Goal: Task Accomplishment & Management: Use online tool/utility

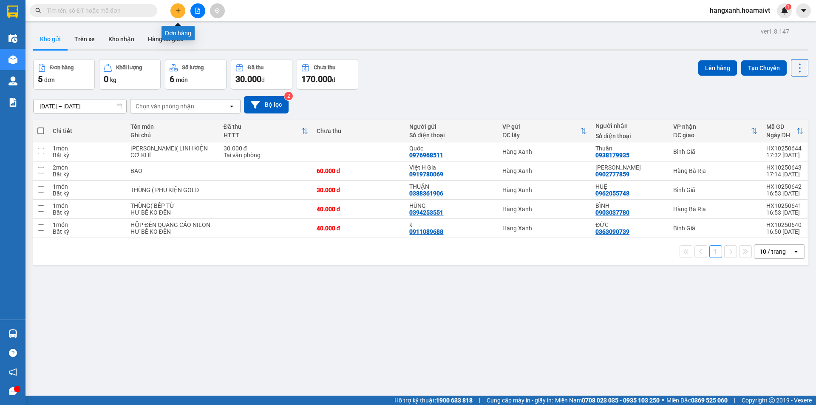
drag, startPoint x: 178, startPoint y: 8, endPoint x: 186, endPoint y: 18, distance: 12.1
click at [178, 8] on icon "plus" at bounding box center [178, 11] width 6 height 6
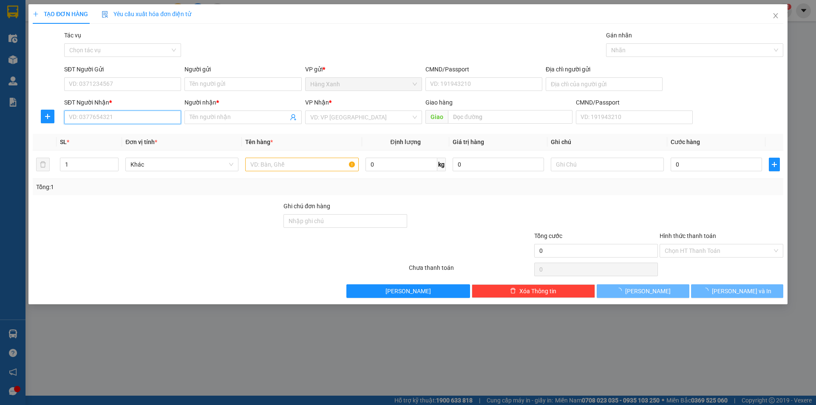
click at [144, 114] on input "SĐT Người Nhận *" at bounding box center [122, 117] width 117 height 14
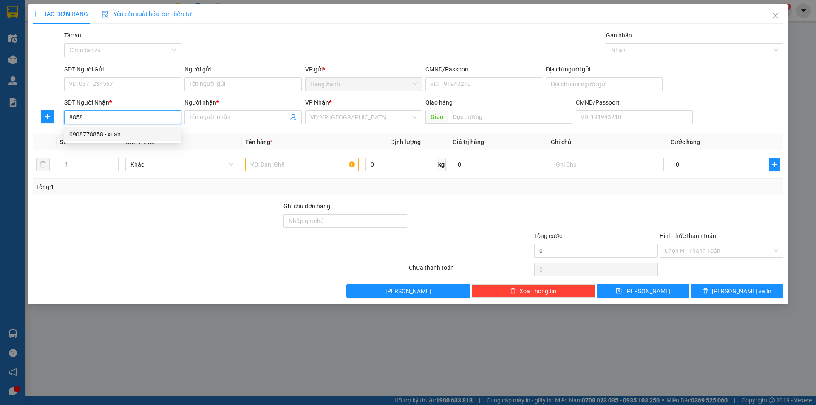
click at [114, 135] on div "0908778858 - xuan" at bounding box center [122, 134] width 107 height 9
type input "0908778858"
type input "xuan"
type input "0908778858"
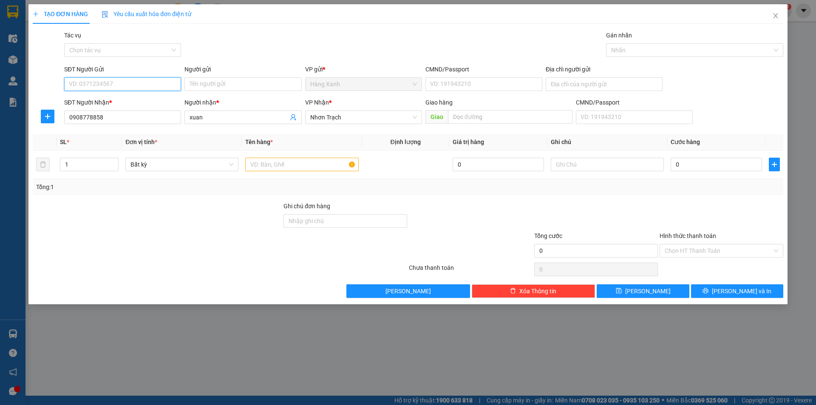
click at [111, 85] on input "SĐT Người Gửi" at bounding box center [122, 84] width 117 height 14
click at [112, 104] on div "0908737892 - [PERSON_NAME]" at bounding box center [122, 100] width 107 height 9
type input "0908737892"
type input "[PERSON_NAME]"
click at [257, 161] on input "text" at bounding box center [301, 165] width 113 height 14
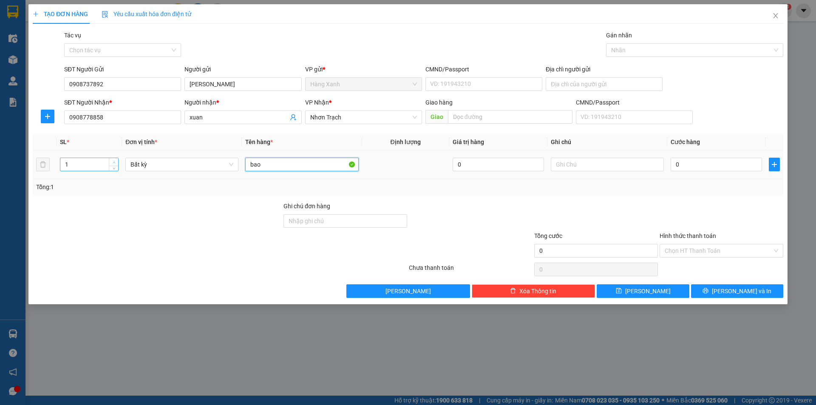
type input "bao"
type input "2"
drag, startPoint x: 110, startPoint y: 162, endPoint x: 307, endPoint y: 183, distance: 197.8
click at [114, 162] on span "Increase Value" at bounding box center [113, 161] width 9 height 6
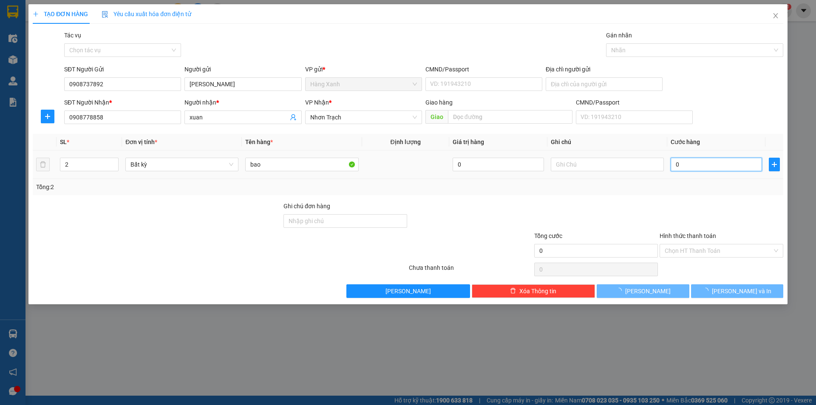
click at [705, 169] on input "0" at bounding box center [715, 165] width 91 height 14
click at [672, 163] on input "0" at bounding box center [715, 165] width 91 height 14
type input "10"
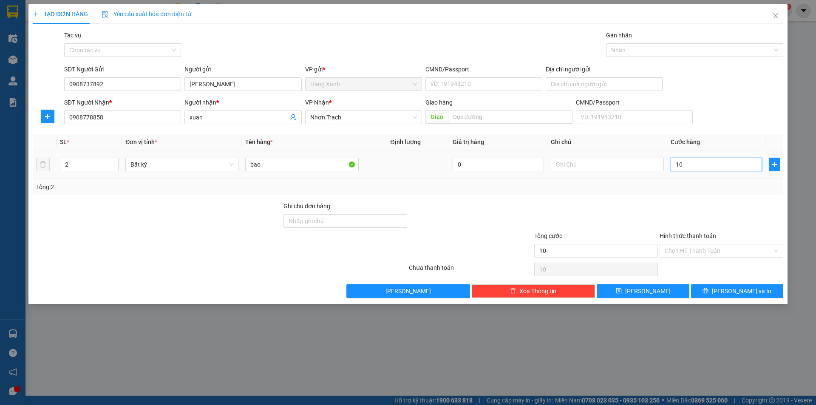
type input "100"
type input "100.000"
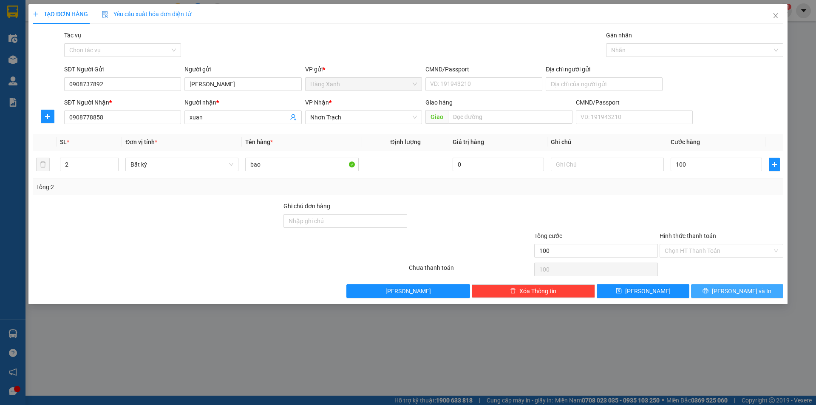
type input "100.000"
click at [708, 293] on icon "printer" at bounding box center [705, 291] width 6 height 6
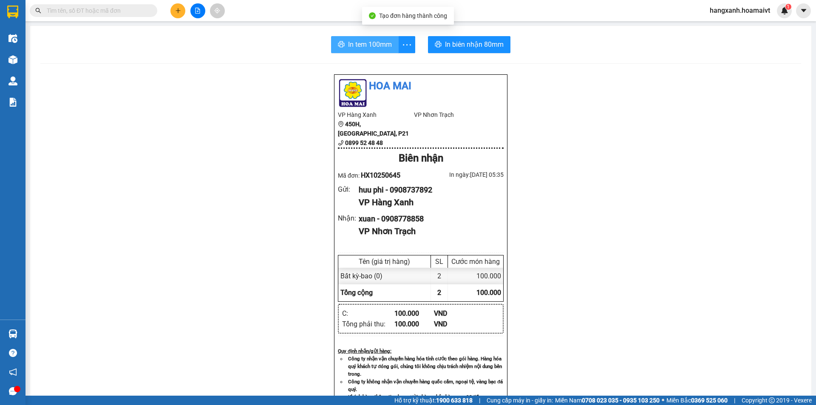
click at [373, 38] on button "In tem 100mm" at bounding box center [365, 44] width 68 height 17
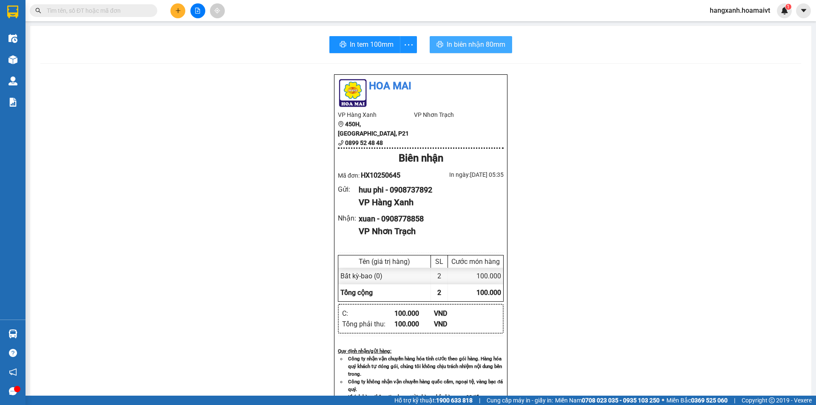
click at [465, 43] on span "In biên nhận 80mm" at bounding box center [475, 44] width 59 height 11
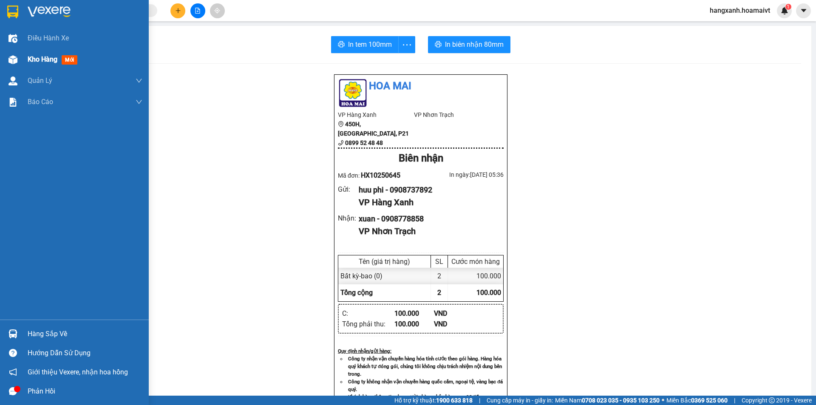
click at [61, 58] on div "Kho hàng mới" at bounding box center [54, 59] width 53 height 11
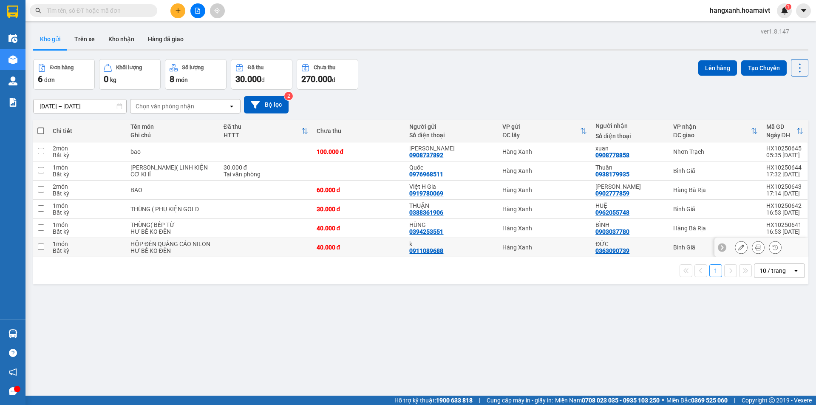
click at [649, 253] on div "ĐỨC 0363090739" at bounding box center [629, 247] width 69 height 14
checkbox input "true"
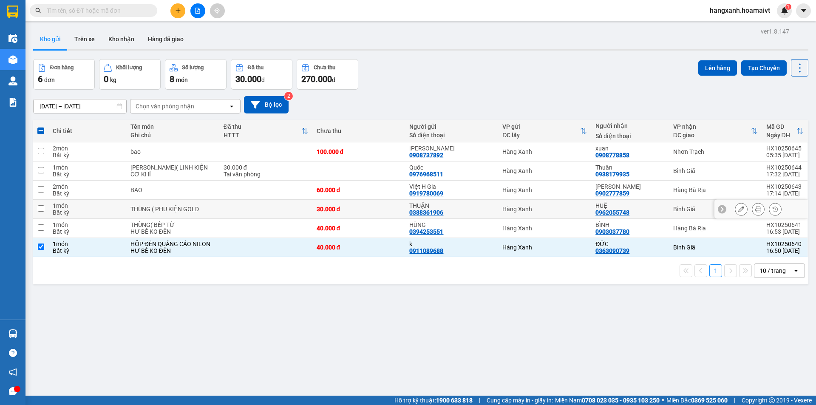
click at [647, 212] on div "HUỆ 0962055748" at bounding box center [629, 209] width 69 height 14
checkbox input "true"
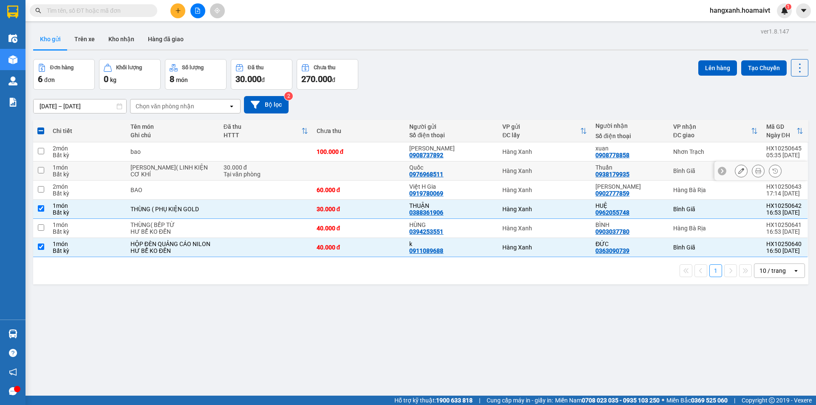
click at [646, 173] on div "Thuần 0938179935" at bounding box center [629, 171] width 69 height 14
checkbox input "true"
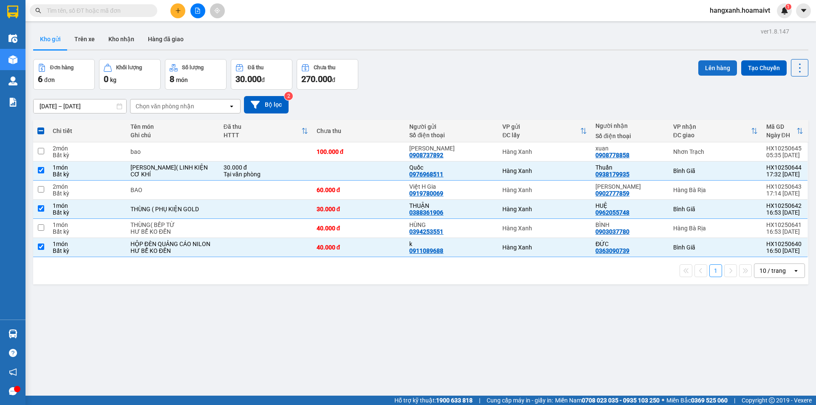
click at [709, 66] on button "Lên hàng" at bounding box center [717, 67] width 39 height 15
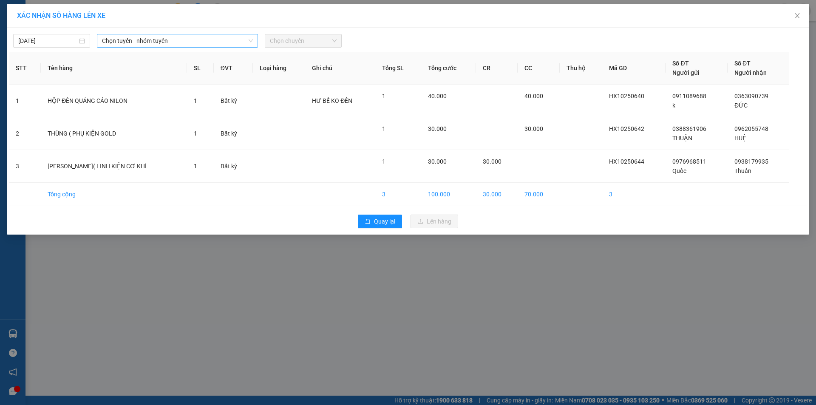
click at [111, 42] on span "Chọn tuyến - nhóm tuyến" at bounding box center [177, 40] width 151 height 13
click at [397, 223] on button "Quay lại" at bounding box center [380, 222] width 44 height 14
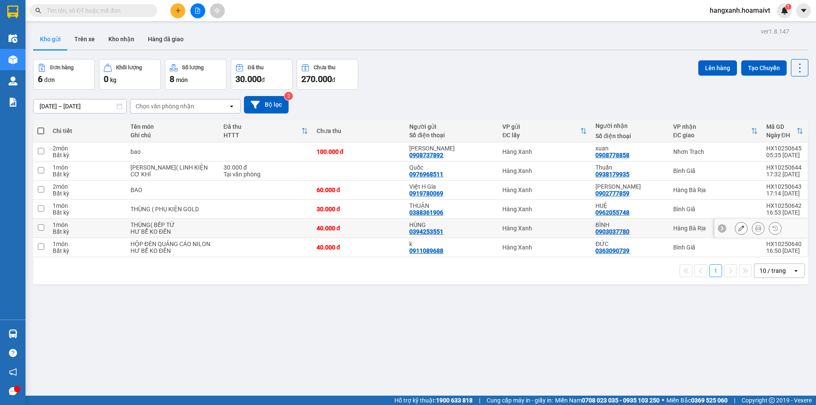
click at [632, 231] on div "BÌNH 0903037780" at bounding box center [629, 228] width 69 height 14
checkbox input "true"
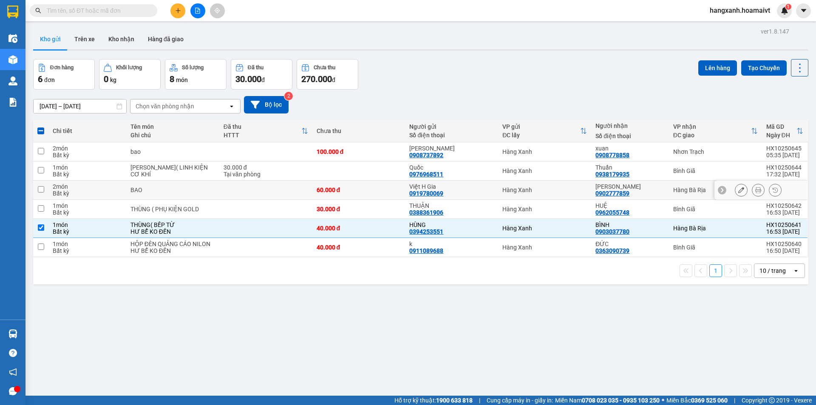
click at [647, 190] on div "yến [GEOGRAPHIC_DATA] 0902777859" at bounding box center [629, 190] width 69 height 14
checkbox input "true"
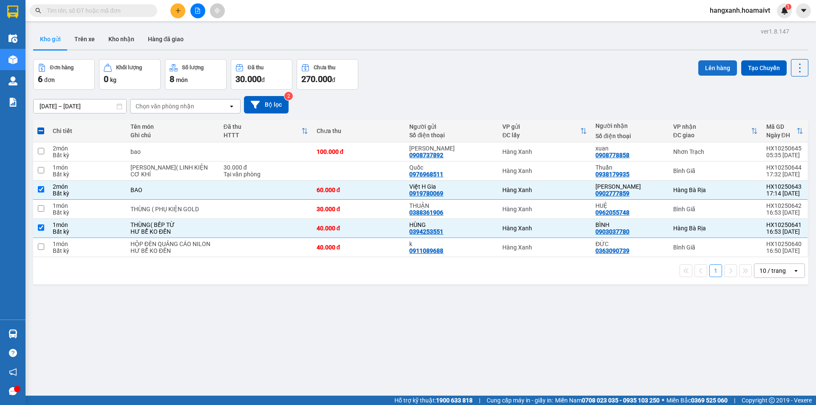
click at [707, 67] on button "Lên hàng" at bounding box center [717, 67] width 39 height 15
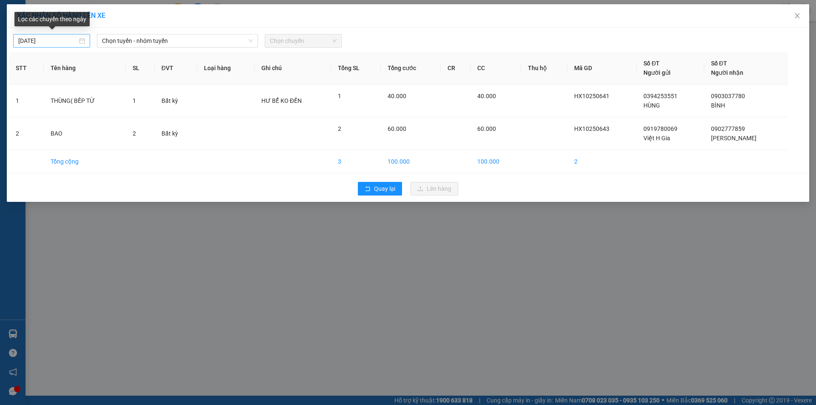
click at [80, 38] on div "[DATE]" at bounding box center [51, 40] width 67 height 9
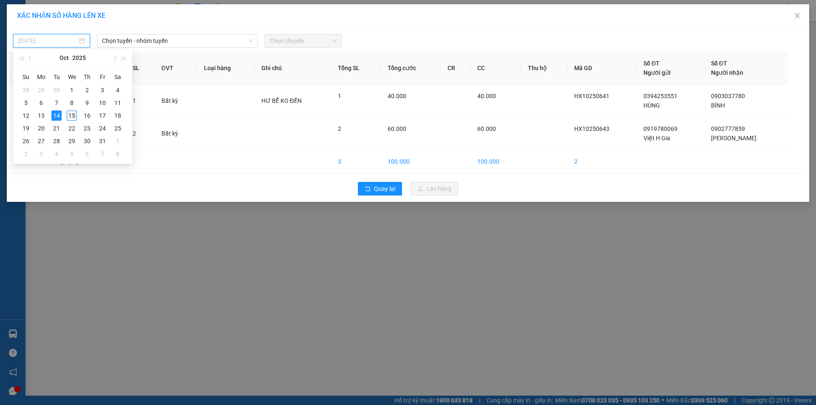
click at [73, 119] on div "15" at bounding box center [72, 115] width 10 height 10
type input "[DATE]"
click at [163, 42] on span "Chọn tuyến - nhóm tuyến" at bounding box center [177, 40] width 151 height 13
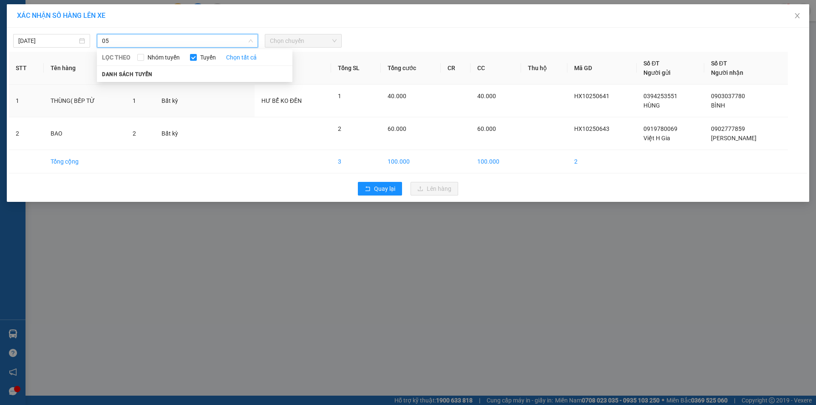
type input "0"
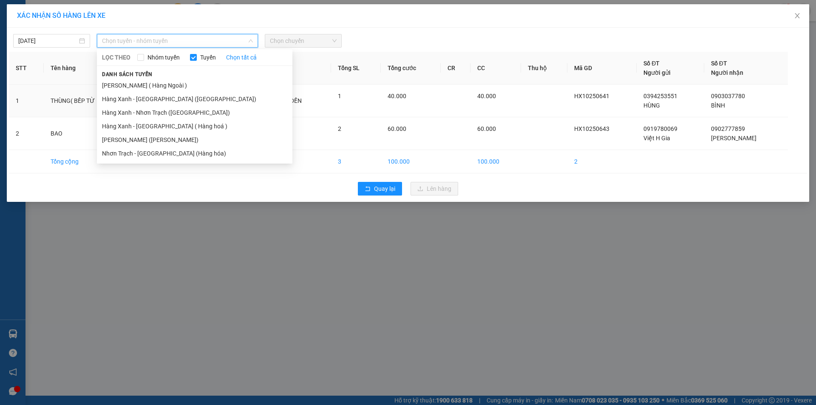
drag, startPoint x: 130, startPoint y: 99, endPoint x: 253, endPoint y: 78, distance: 125.4
click at [133, 99] on li "Hàng Xanh - [GEOGRAPHIC_DATA] ([GEOGRAPHIC_DATA])" at bounding box center [194, 99] width 195 height 14
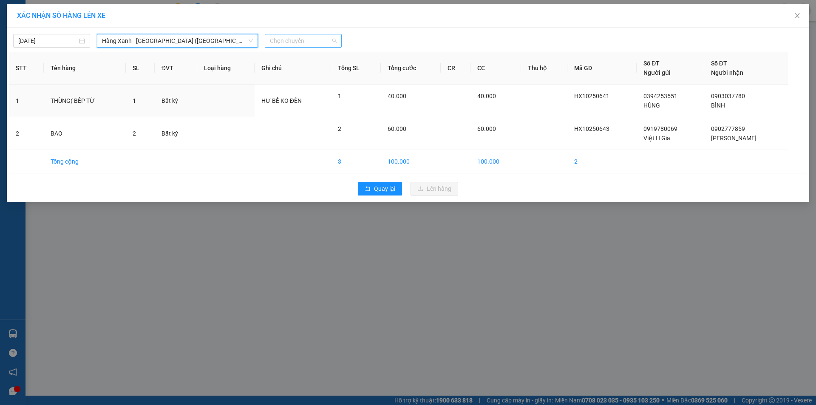
click at [290, 40] on span "Chọn chuyến" at bounding box center [303, 40] width 67 height 13
type input "0530"
click at [326, 71] on div "Thêm chuyến " 05:30 "" at bounding box center [310, 72] width 90 height 14
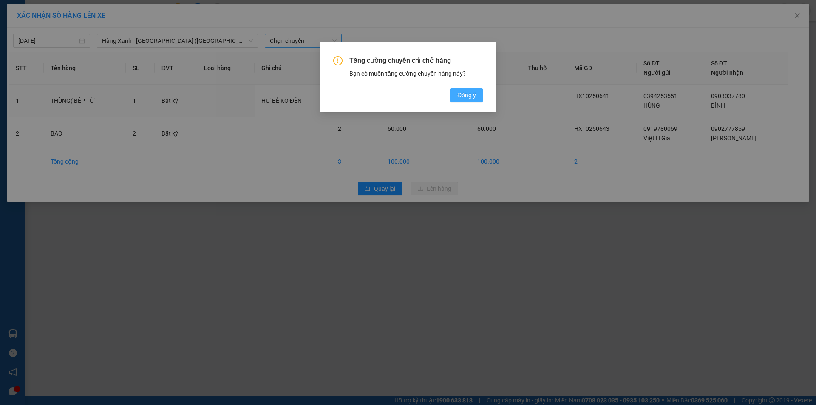
click at [474, 96] on span "Đồng ý" at bounding box center [466, 94] width 19 height 9
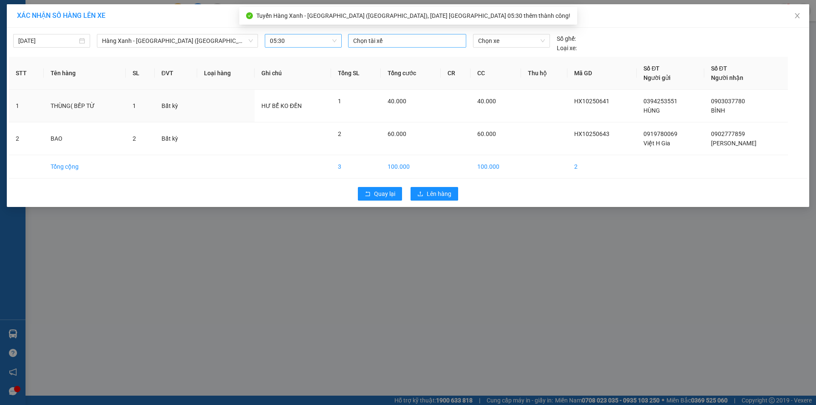
click at [402, 42] on div at bounding box center [407, 41] width 114 height 10
type input "p"
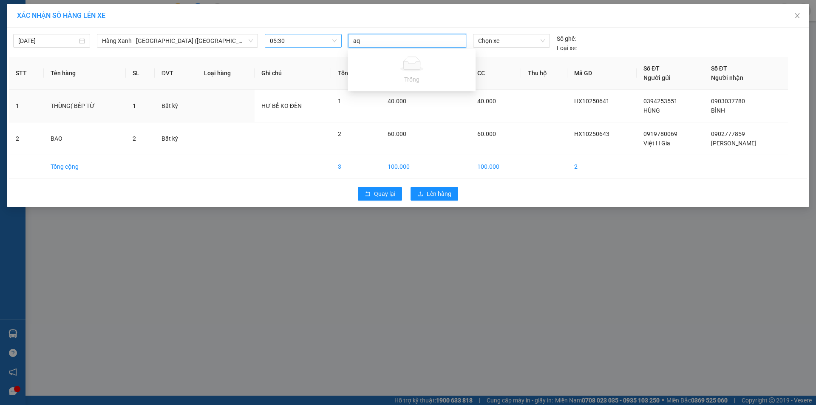
type input "a"
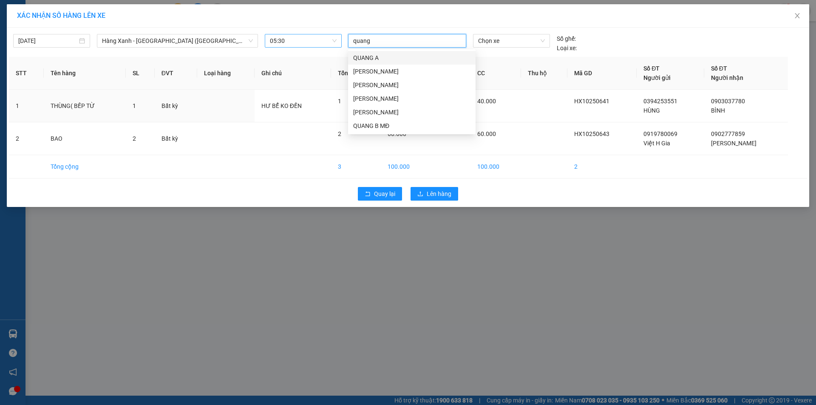
type input "quang"
click at [377, 124] on div "QUANG B MĐ" at bounding box center [411, 125] width 117 height 9
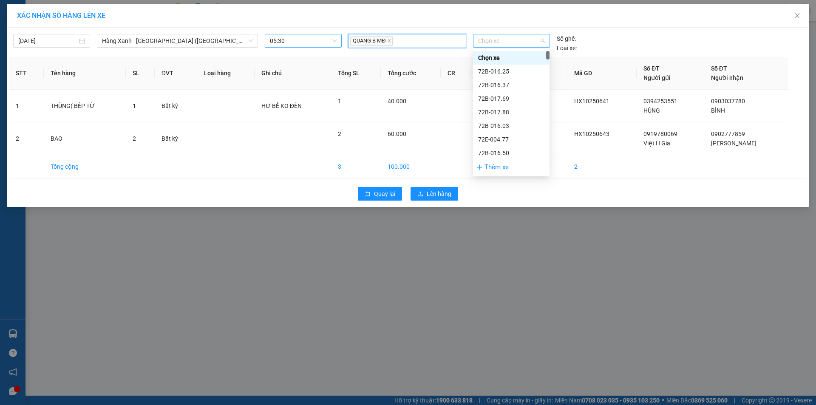
click at [535, 42] on span "Chọn xe" at bounding box center [511, 40] width 66 height 13
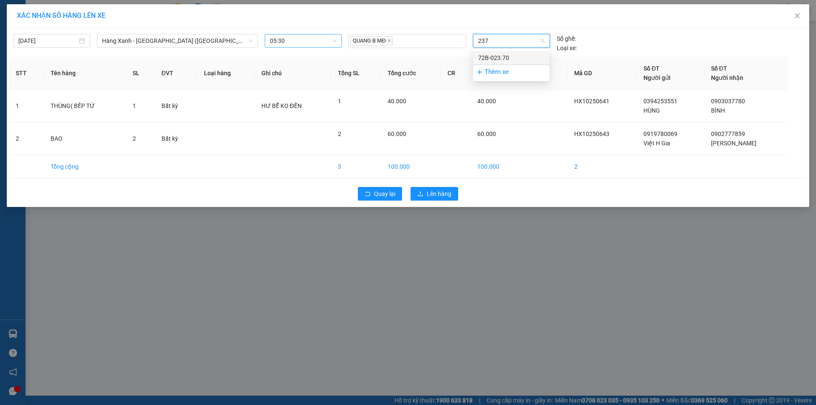
type input "2370"
click at [508, 56] on div "72B-023.70" at bounding box center [511, 57] width 66 height 9
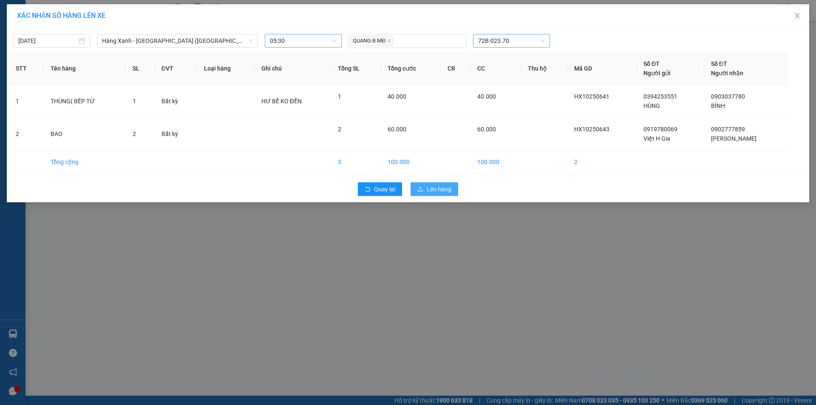
drag, startPoint x: 426, startPoint y: 193, endPoint x: 435, endPoint y: 198, distance: 10.5
click at [426, 195] on button "Lên hàng" at bounding box center [434, 189] width 48 height 14
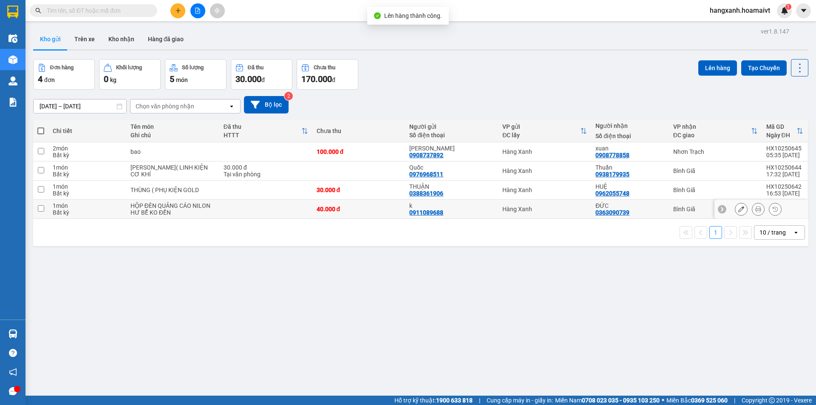
click at [673, 208] on div "Bình Giã" at bounding box center [715, 209] width 85 height 7
checkbox input "true"
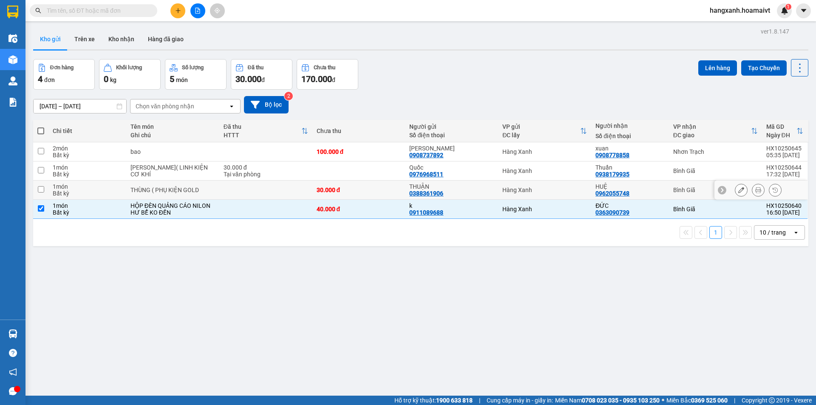
click at [651, 195] on div "HUỆ 0962055748" at bounding box center [629, 190] width 69 height 14
checkbox input "true"
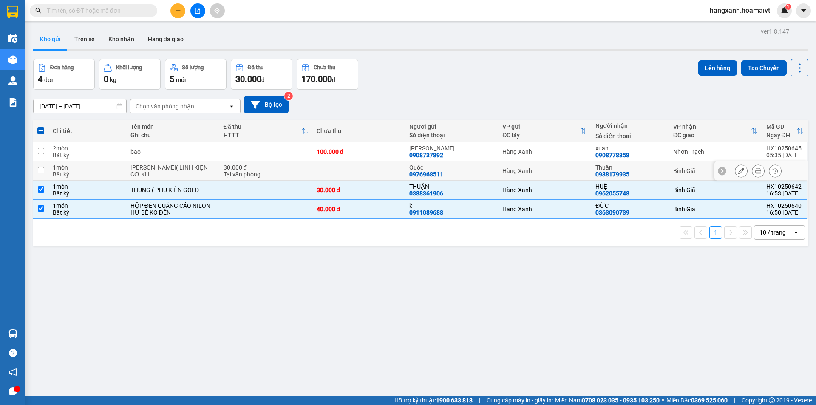
click at [650, 164] on div "Thuần" at bounding box center [629, 167] width 69 height 7
checkbox input "true"
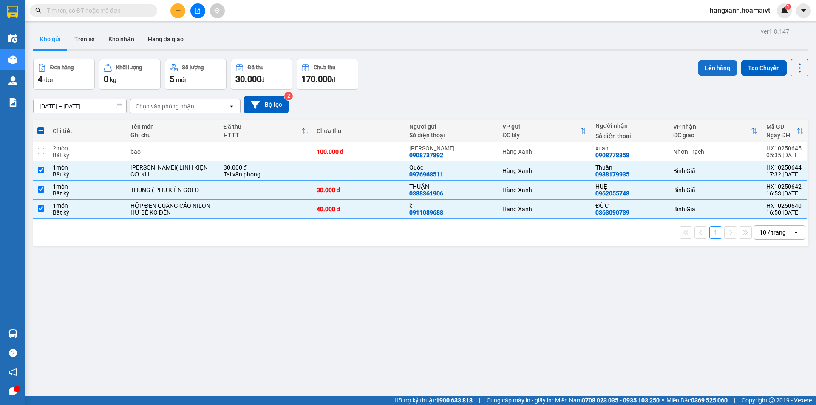
click at [703, 68] on button "Lên hàng" at bounding box center [717, 67] width 39 height 15
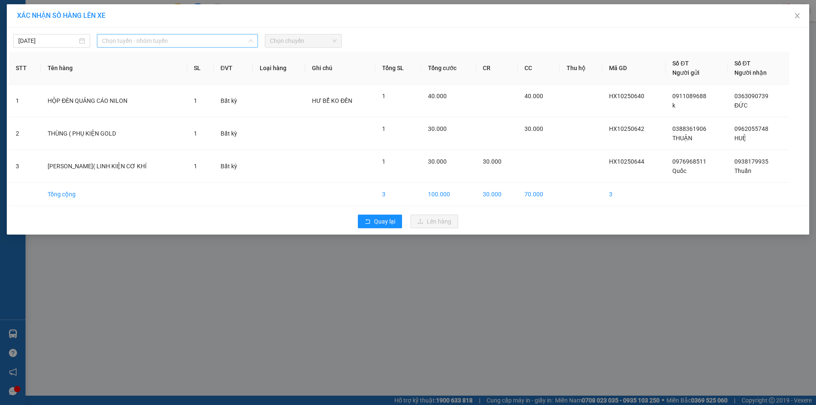
drag, startPoint x: 161, startPoint y: 43, endPoint x: 122, endPoint y: 40, distance: 38.3
click at [138, 41] on span "Chọn tuyến - nhóm tuyến" at bounding box center [177, 40] width 151 height 13
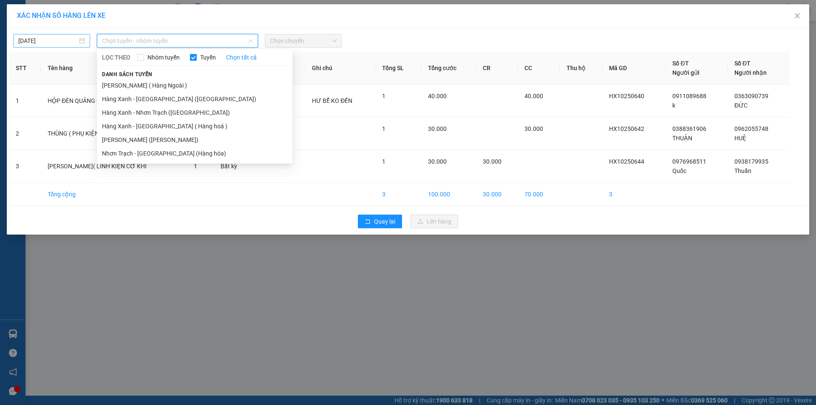
click at [50, 39] on body "Kết quả tìm kiếm ( 0 ) Bộ lọc No Data hangxanh.hoamaivt 1 Điều hành xe Kho hàng…" at bounding box center [408, 202] width 816 height 405
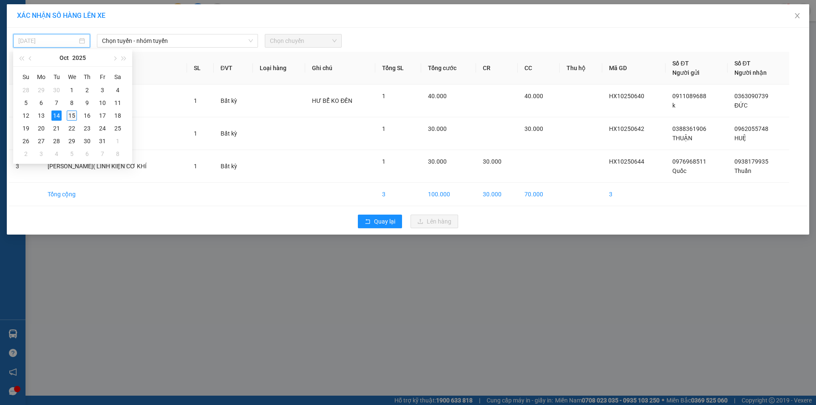
click at [74, 113] on div "15" at bounding box center [72, 115] width 10 height 10
type input "[DATE]"
click at [150, 41] on span "Chọn tuyến - nhóm tuyến" at bounding box center [177, 40] width 151 height 13
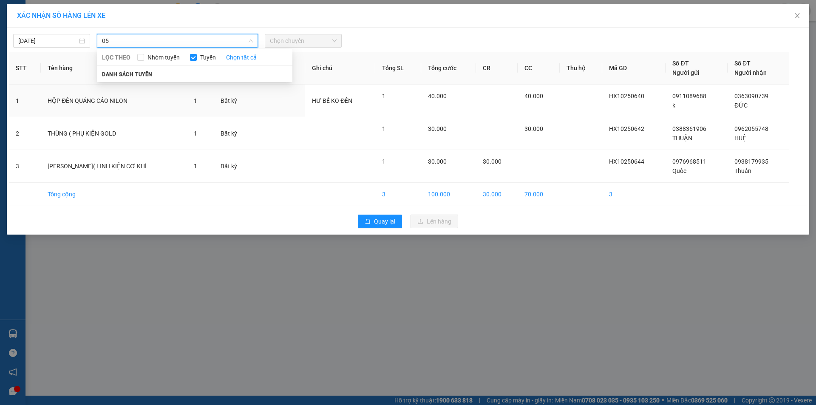
type input "0"
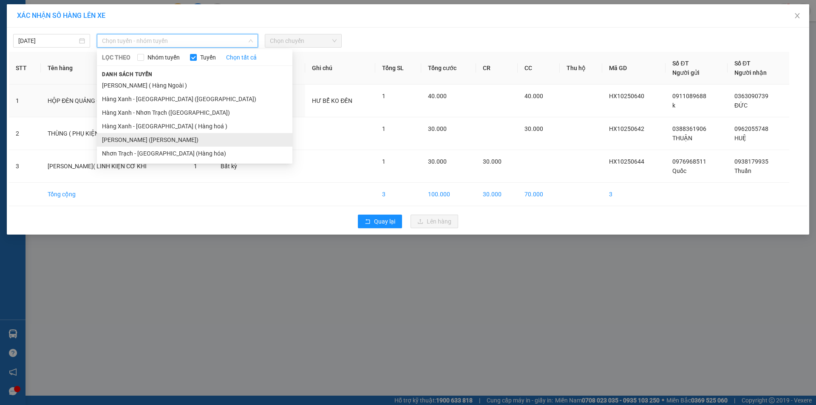
click at [174, 141] on li "[PERSON_NAME] ([PERSON_NAME])" at bounding box center [194, 140] width 195 height 14
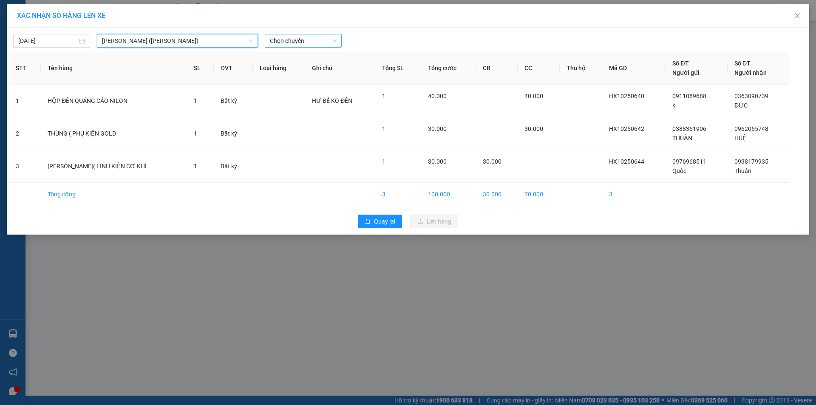
click at [298, 41] on span "Chọn chuyến" at bounding box center [303, 40] width 67 height 13
type input "0530"
click at [321, 71] on div "Thêm chuyến " 05:30 "" at bounding box center [310, 72] width 90 height 14
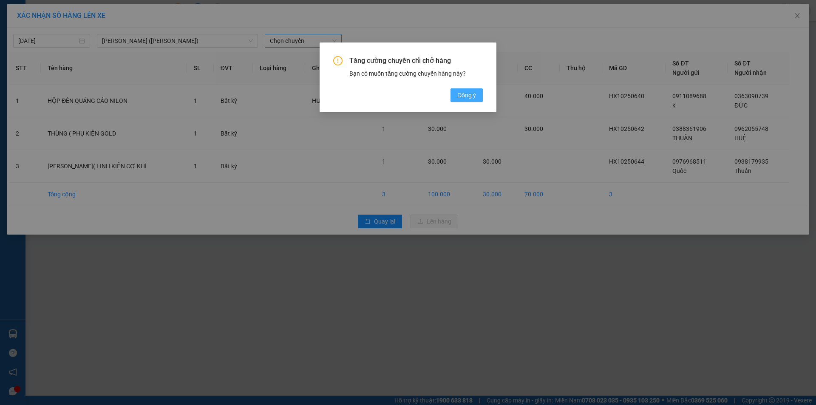
click at [463, 97] on span "Đồng ý" at bounding box center [466, 94] width 19 height 9
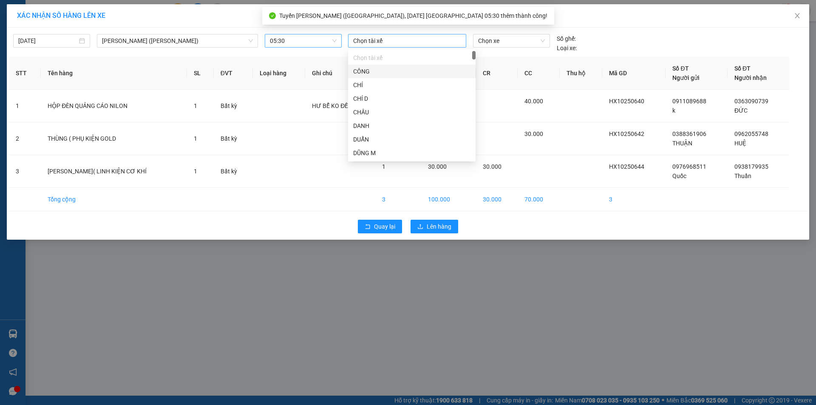
click at [412, 42] on div at bounding box center [407, 41] width 114 height 10
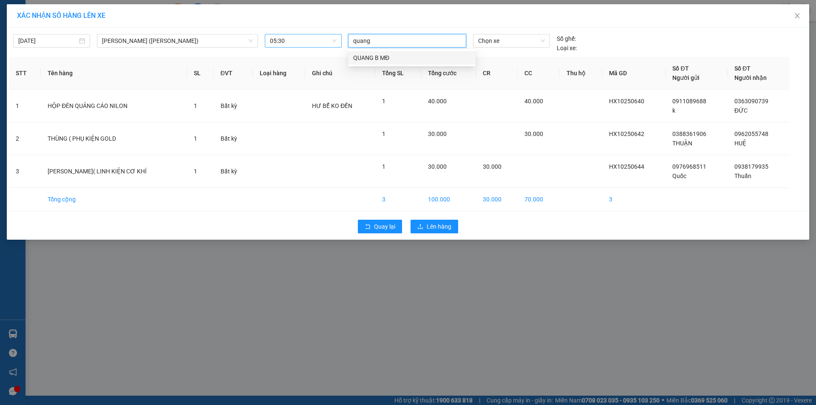
type input "quang b"
drag, startPoint x: 373, startPoint y: 54, endPoint x: 478, endPoint y: 50, distance: 105.0
click at [374, 54] on div "QUANG B MĐ" at bounding box center [411, 57] width 117 height 9
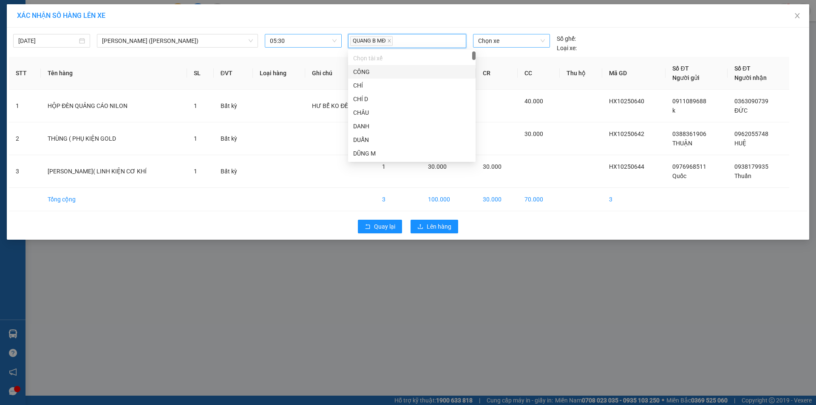
click at [483, 42] on span "Chọn xe" at bounding box center [511, 40] width 66 height 13
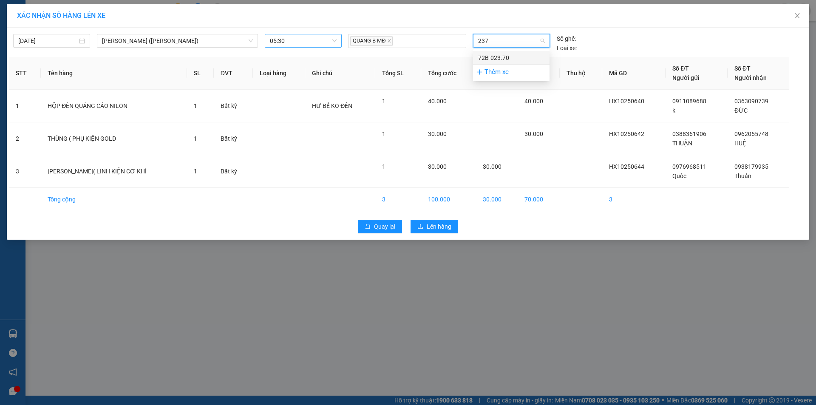
type input "2370"
click at [485, 57] on div "72B-023.70" at bounding box center [511, 57] width 66 height 9
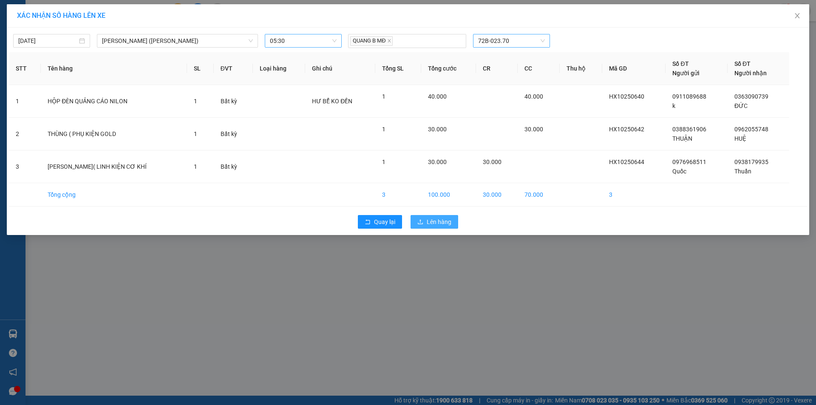
click at [432, 223] on span "Lên hàng" at bounding box center [438, 221] width 25 height 9
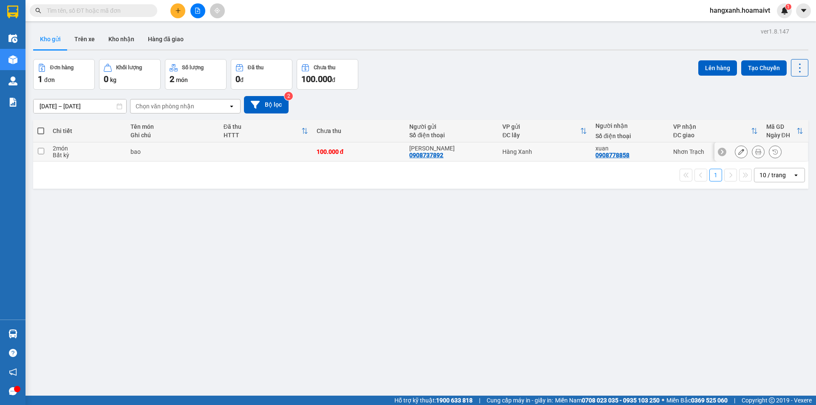
click at [376, 156] on td "100.000 đ" at bounding box center [358, 151] width 93 height 19
checkbox input "true"
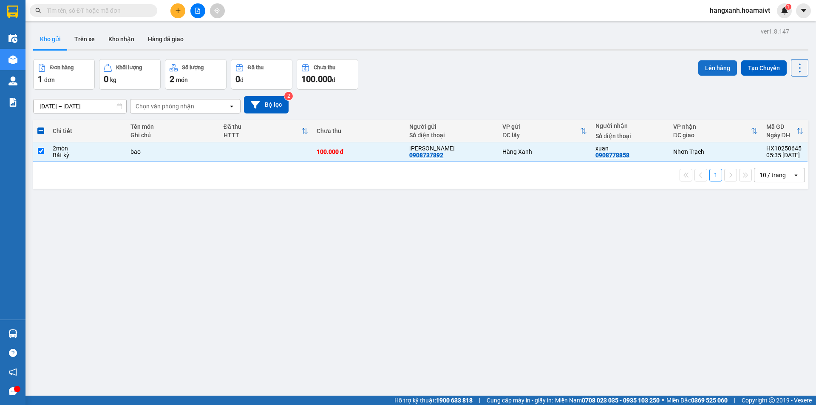
click at [703, 65] on button "Lên hàng" at bounding box center [717, 67] width 39 height 15
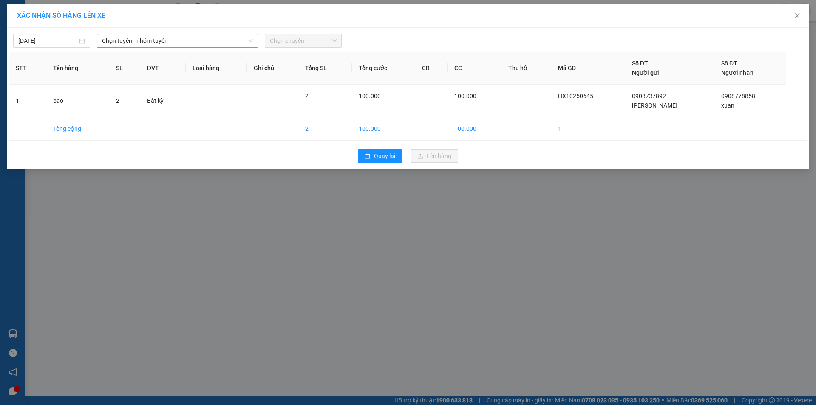
click at [188, 37] on span "Chọn tuyến - nhóm tuyến" at bounding box center [177, 40] width 151 height 13
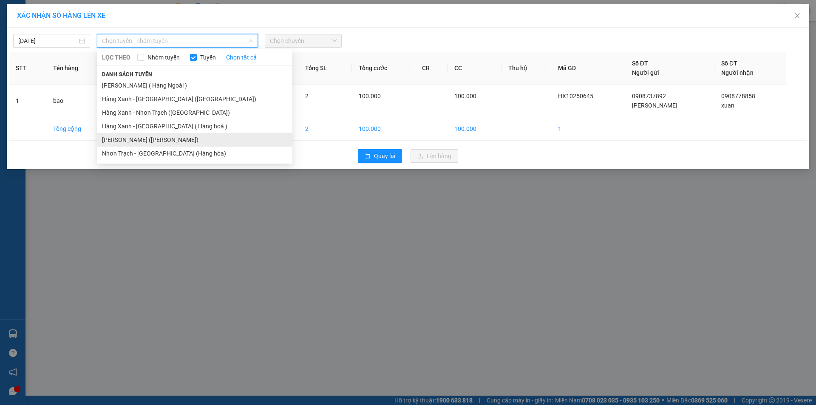
click at [144, 139] on li "[PERSON_NAME] ([PERSON_NAME])" at bounding box center [194, 140] width 195 height 14
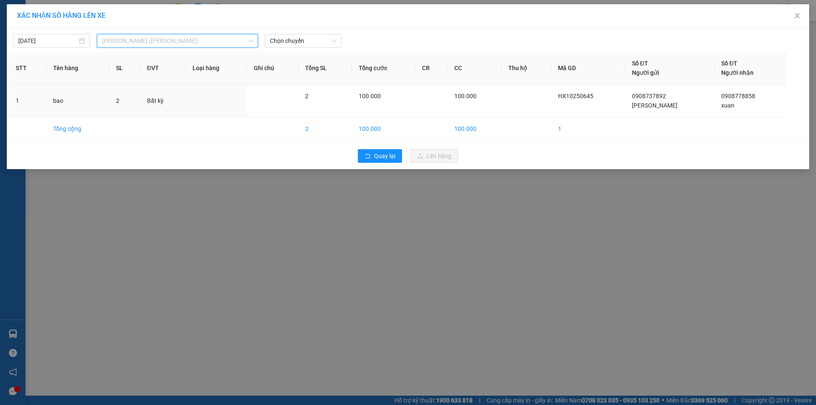
click at [195, 36] on span "[PERSON_NAME] ([PERSON_NAME])" at bounding box center [177, 40] width 151 height 13
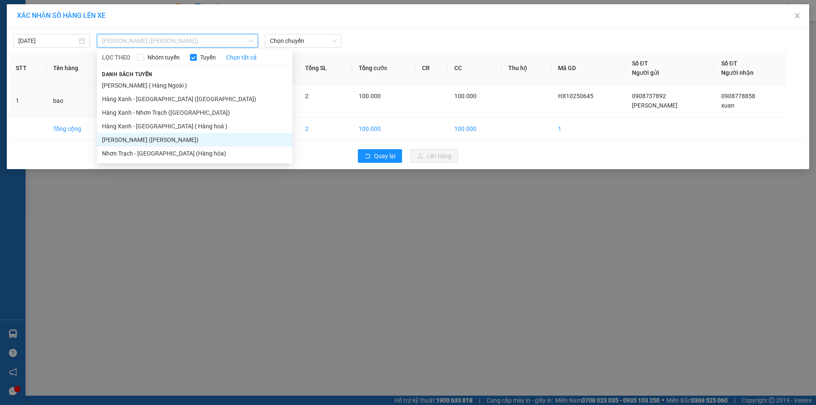
drag, startPoint x: 161, startPoint y: 114, endPoint x: 322, endPoint y: 48, distance: 174.5
click at [163, 113] on li "Hàng Xanh - Nhơn Trạch ([GEOGRAPHIC_DATA])" at bounding box center [194, 113] width 195 height 14
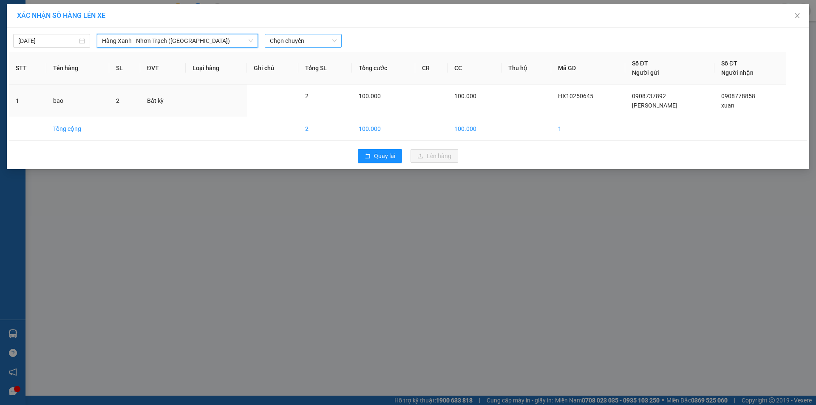
click at [324, 39] on span "Chọn chuyến" at bounding box center [303, 40] width 67 height 13
type input "0545"
click at [326, 70] on div "Thêm chuyến " 05:45 "" at bounding box center [310, 72] width 90 height 14
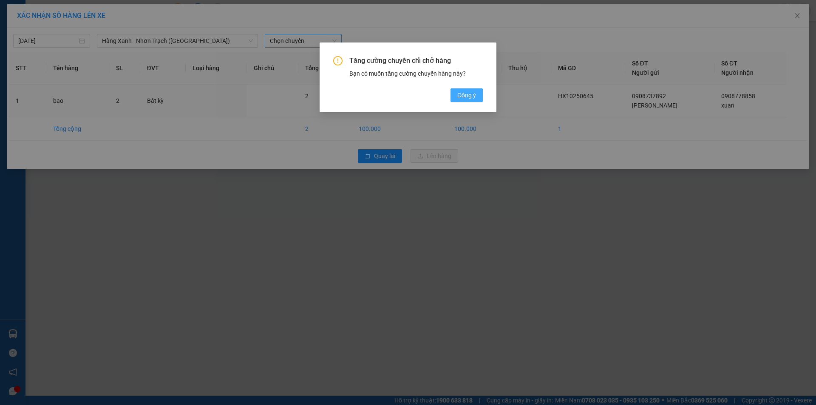
click at [465, 90] on span "Đồng ý" at bounding box center [466, 94] width 19 height 9
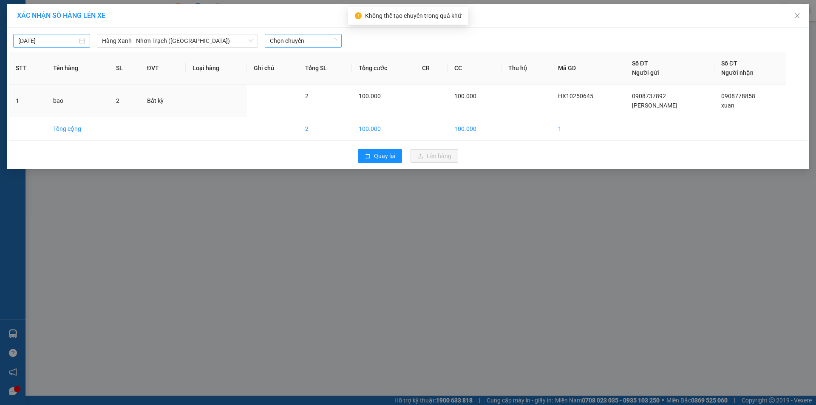
click at [54, 45] on input "[DATE]" at bounding box center [47, 40] width 59 height 9
drag, startPoint x: 72, startPoint y: 113, endPoint x: 108, endPoint y: 101, distance: 38.6
click at [72, 113] on div "15" at bounding box center [72, 115] width 10 height 10
type input "[DATE]"
click at [308, 38] on span "05:45" at bounding box center [303, 40] width 67 height 13
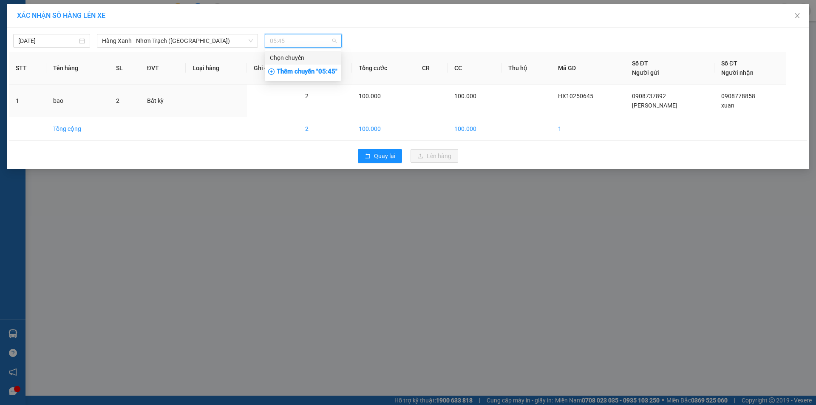
click at [309, 71] on div "Thêm chuyến " 05:45 "" at bounding box center [303, 72] width 76 height 14
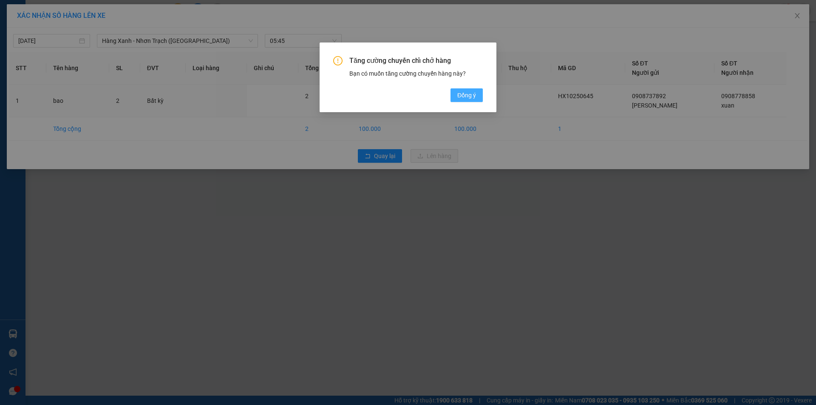
click at [477, 92] on button "Đồng ý" at bounding box center [466, 95] width 32 height 14
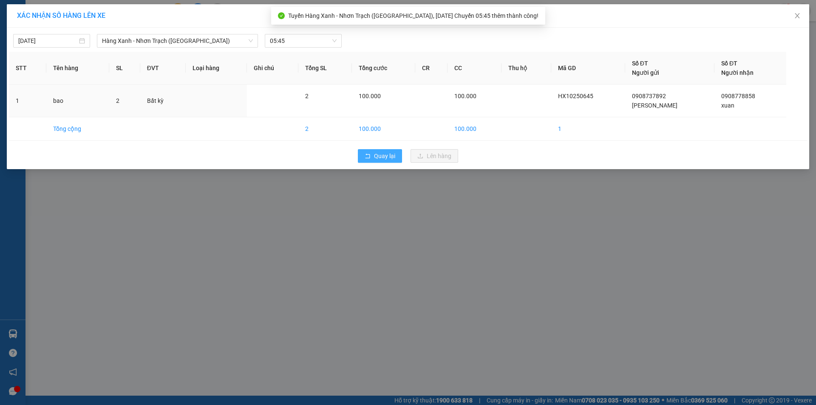
click at [392, 160] on span "Quay lại" at bounding box center [384, 155] width 21 height 9
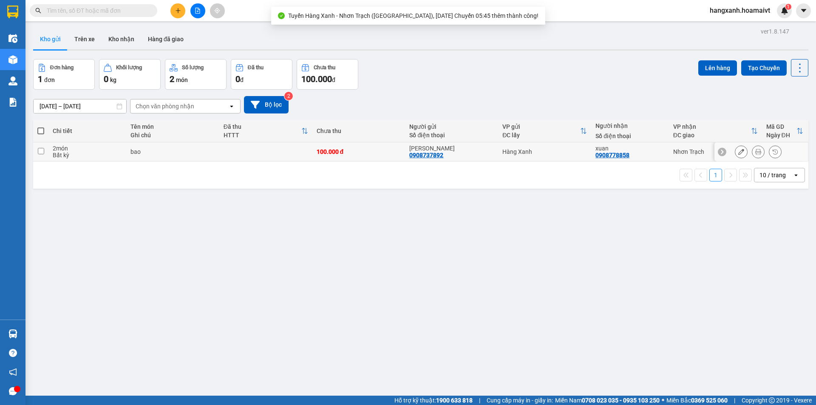
drag, startPoint x: 540, startPoint y: 159, endPoint x: 685, endPoint y: 118, distance: 150.7
click at [540, 158] on td "Hàng Xanh" at bounding box center [544, 151] width 93 height 19
checkbox input "true"
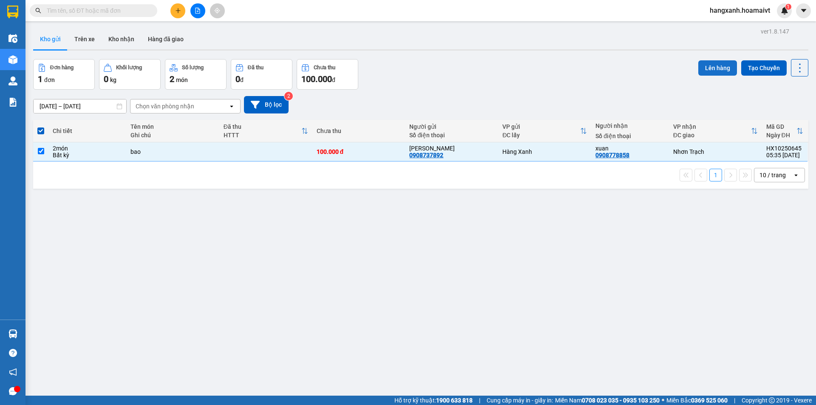
click at [710, 70] on button "Lên hàng" at bounding box center [717, 67] width 39 height 15
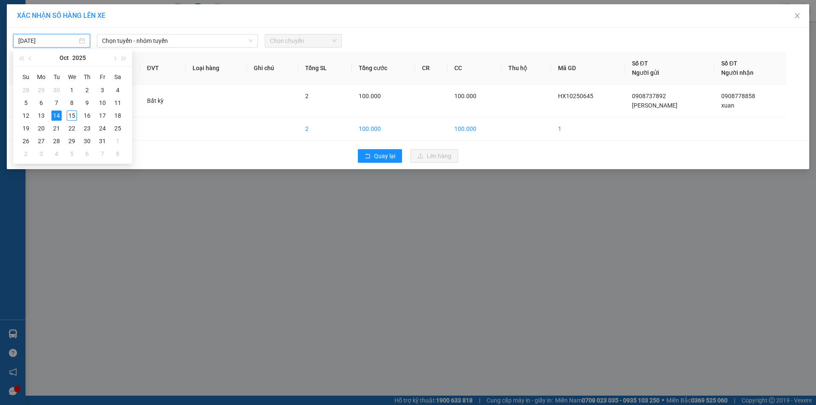
click at [64, 39] on input "[DATE]" at bounding box center [47, 40] width 59 height 9
click at [73, 116] on div "15" at bounding box center [72, 115] width 10 height 10
type input "[DATE]"
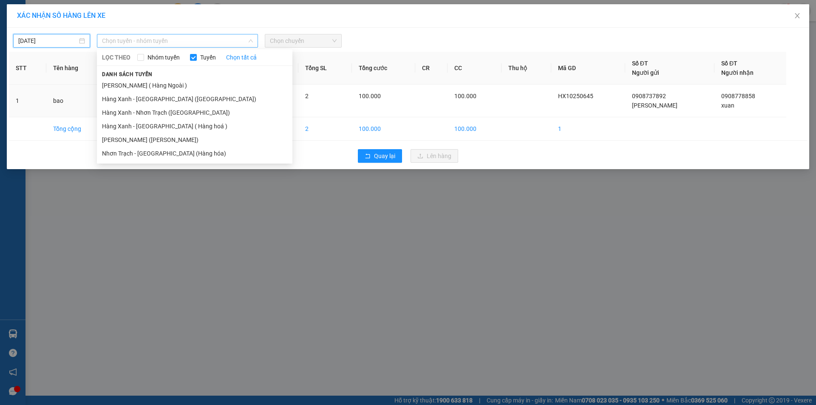
click at [179, 41] on span "Chọn tuyến - nhóm tuyến" at bounding box center [177, 40] width 151 height 13
drag, startPoint x: 160, startPoint y: 116, endPoint x: 180, endPoint y: 99, distance: 26.5
click at [160, 114] on li "Hàng Xanh - Nhơn Trạch ([GEOGRAPHIC_DATA])" at bounding box center [194, 113] width 195 height 14
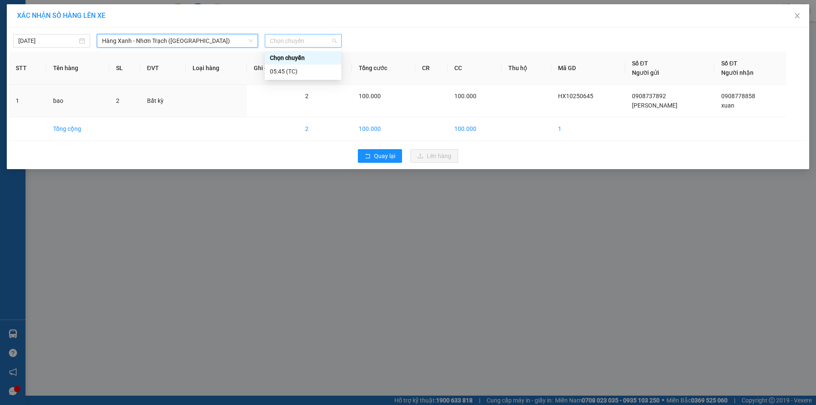
click at [288, 43] on span "Chọn chuyến" at bounding box center [303, 40] width 67 height 13
click at [302, 70] on div "05:45 (TC)" at bounding box center [303, 71] width 66 height 9
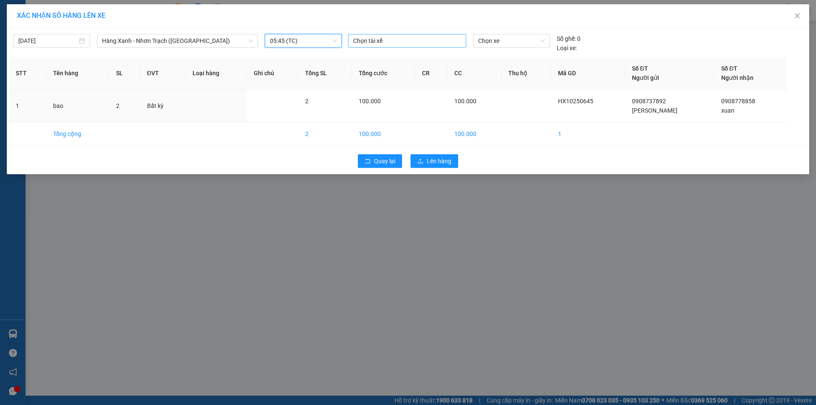
click at [412, 42] on div at bounding box center [407, 41] width 114 height 10
type input "phong"
click at [373, 57] on div "PHONG A MĐ" at bounding box center [411, 57] width 117 height 9
click at [489, 42] on span "Chọn xe" at bounding box center [511, 40] width 66 height 13
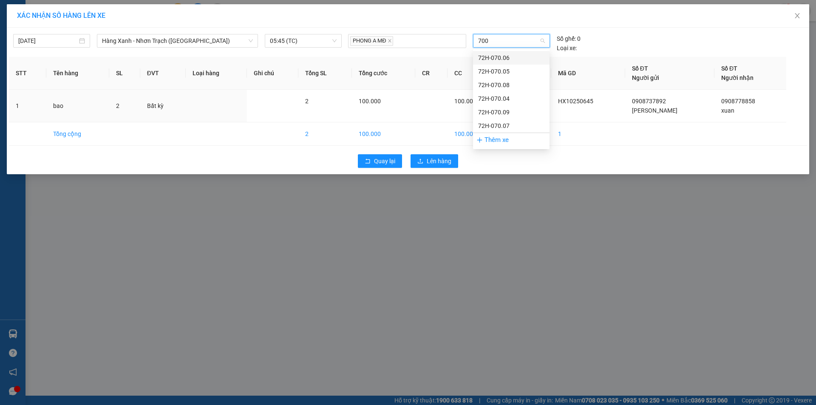
type input "7005"
click at [499, 53] on div "72H-070.05" at bounding box center [511, 57] width 66 height 9
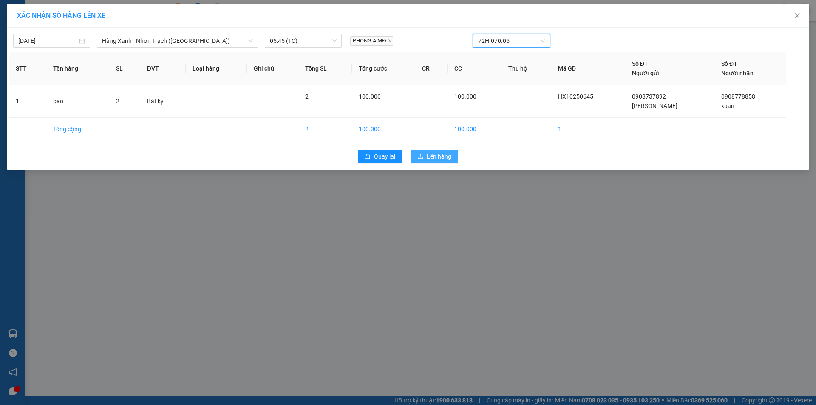
click at [452, 161] on button "Lên hàng" at bounding box center [434, 157] width 48 height 14
